Goal: Transaction & Acquisition: Download file/media

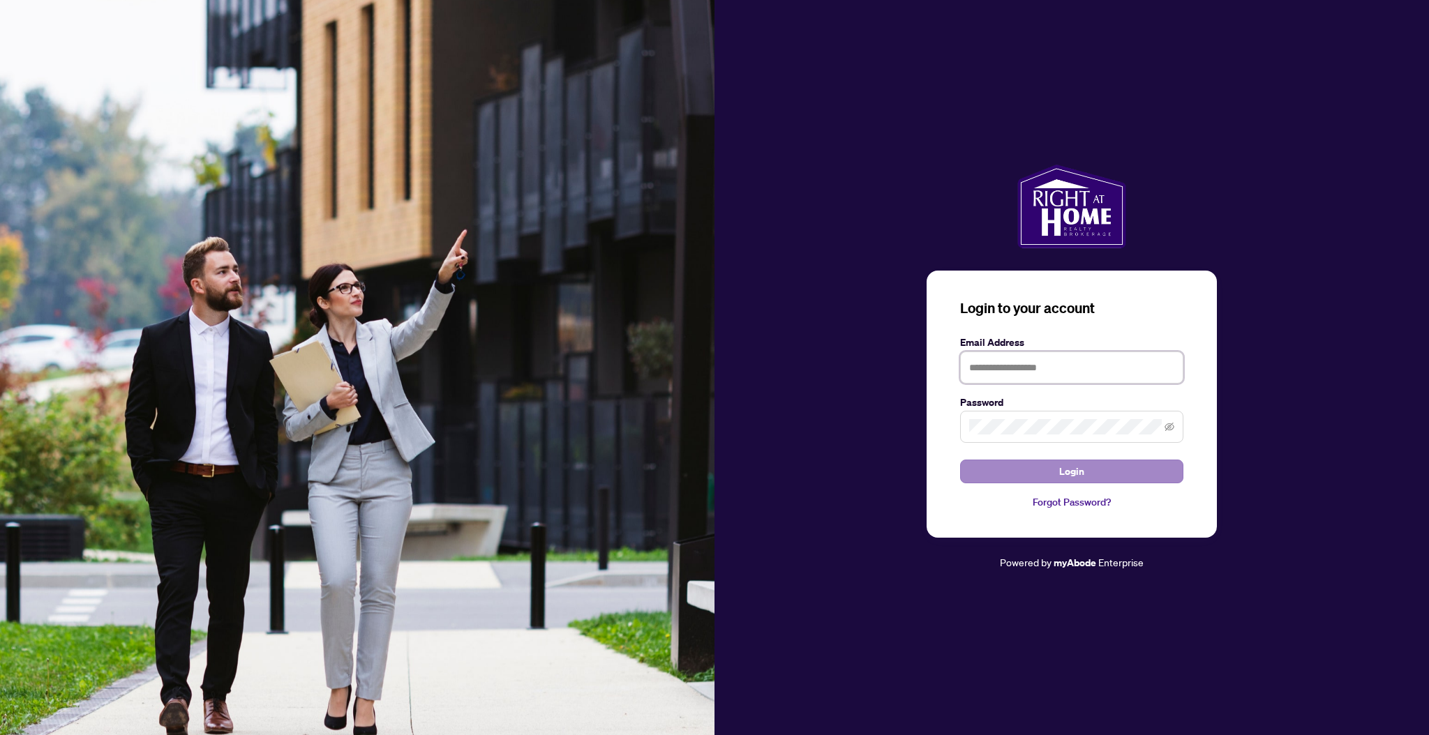
type input "**********"
click at [1067, 464] on span "Login" at bounding box center [1071, 471] width 25 height 22
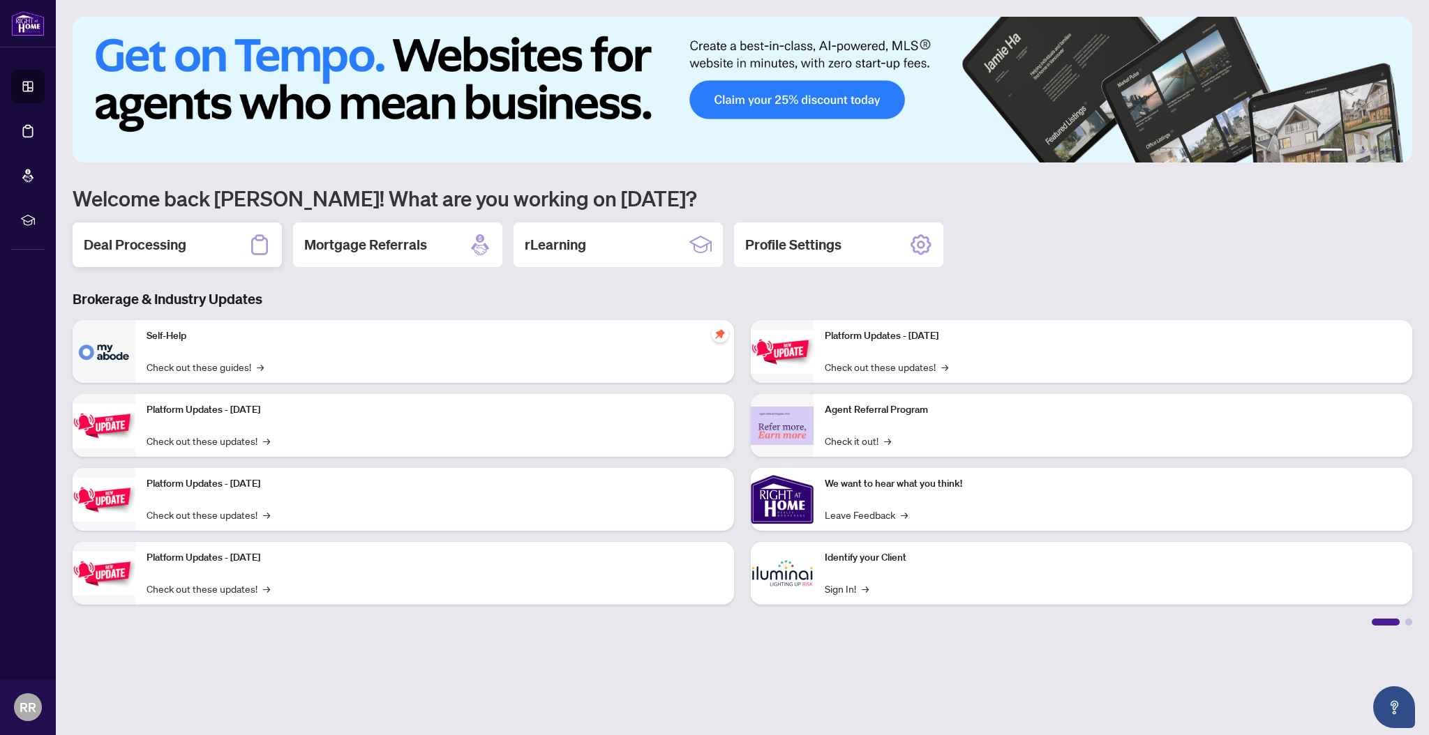
click at [211, 249] on div "Deal Processing" at bounding box center [177, 245] width 209 height 45
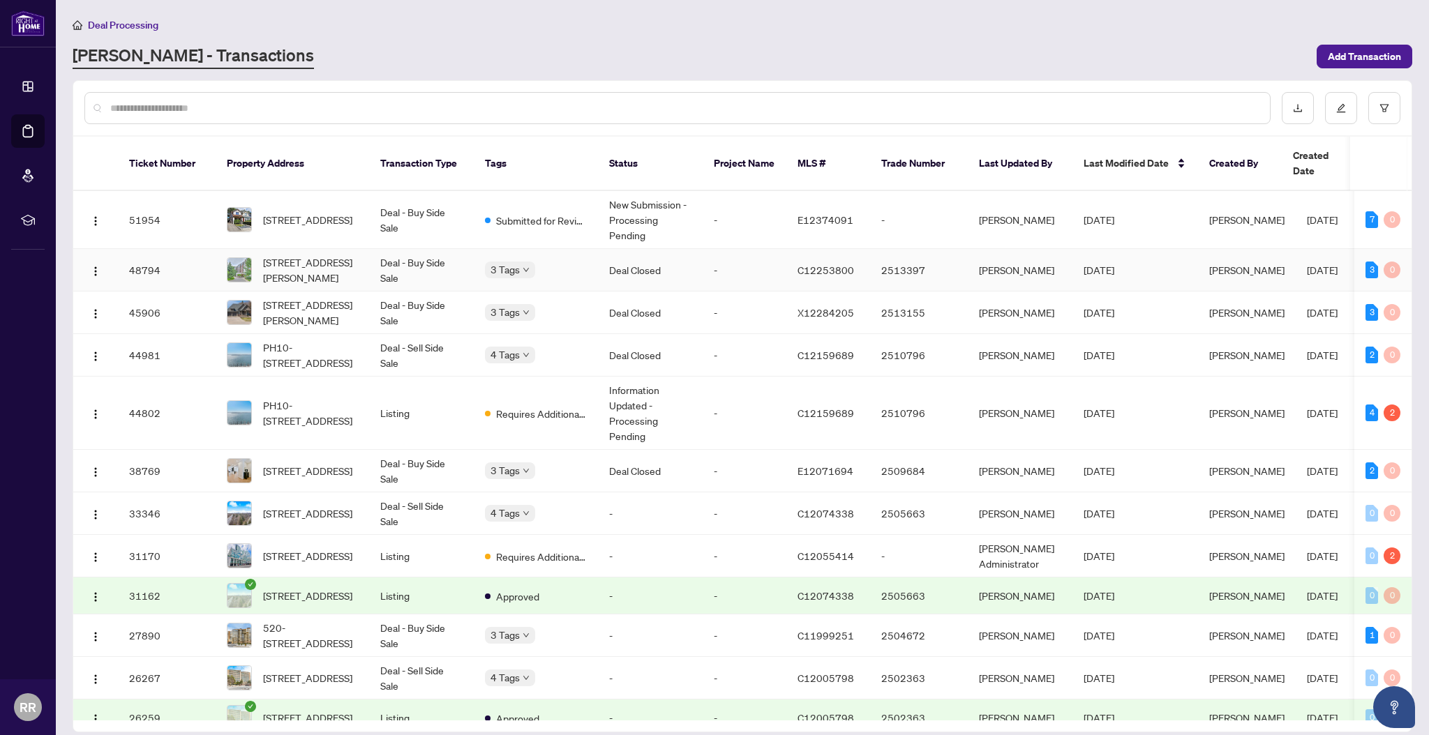
click at [615, 271] on td "Deal Closed" at bounding box center [650, 270] width 105 height 43
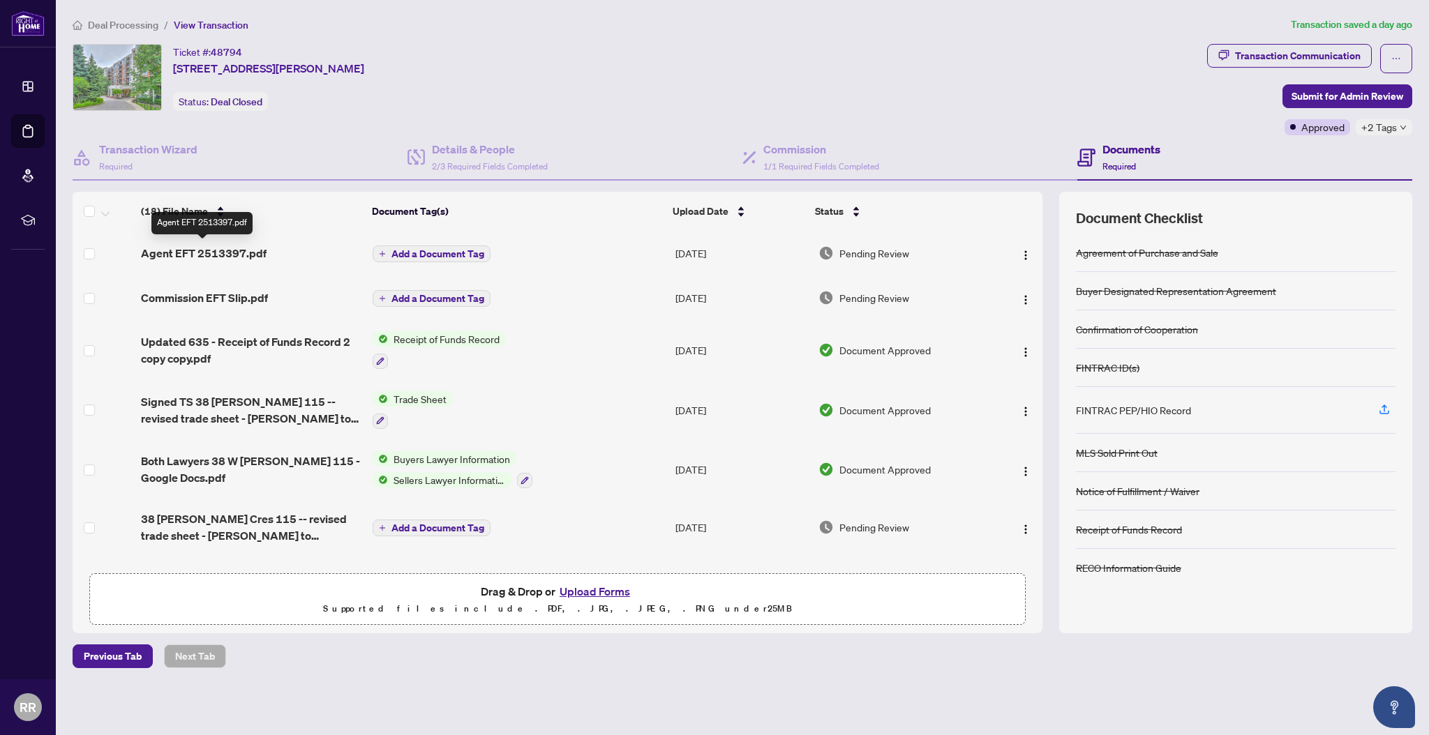
click at [243, 252] on span "Agent EFT 2513397.pdf" at bounding box center [204, 253] width 126 height 17
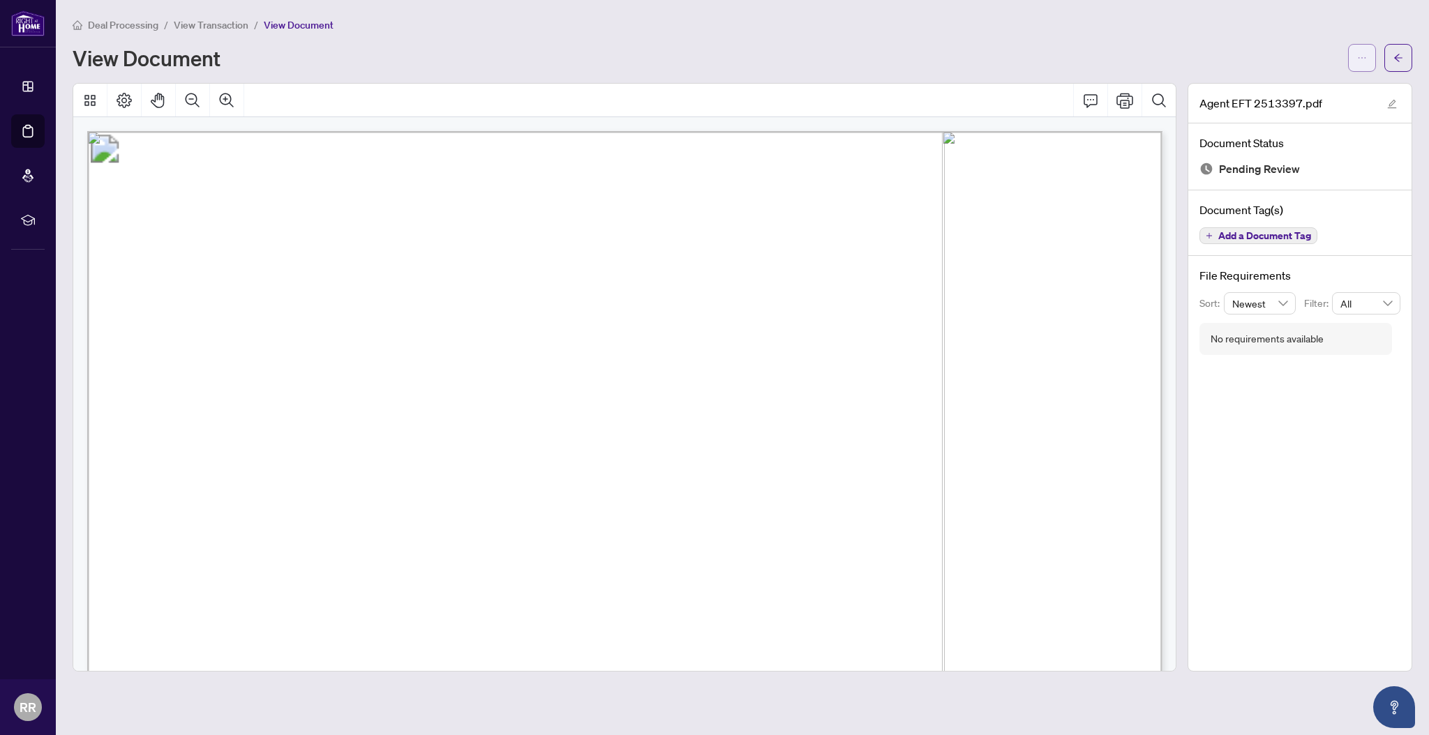
click at [1367, 66] on button "button" at bounding box center [1362, 58] width 28 height 28
click at [1316, 96] on li "Download" at bounding box center [1311, 88] width 123 height 22
